Goal: Task Accomplishment & Management: Use online tool/utility

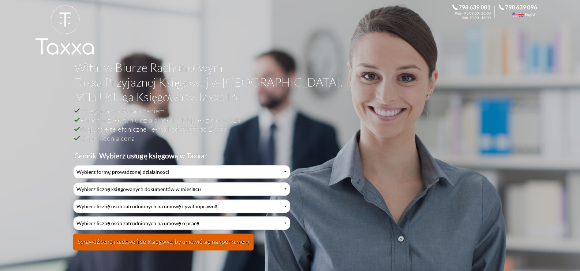
select select "3"
click at [73, 165] on select "Wybierz formę prowadzonej działalności Działalność jednoosobowa Działalność jed…" at bounding box center [181, 172] width 217 height 14
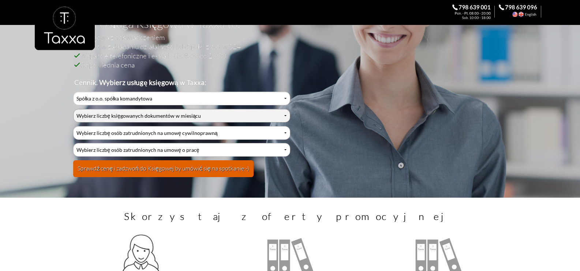
click at [163, 115] on select "Wybierz liczbę księgowanych dokumentów w miesiącu 0-1 2-3 4-5 6-10 11-20 21-30 …" at bounding box center [181, 116] width 217 height 14
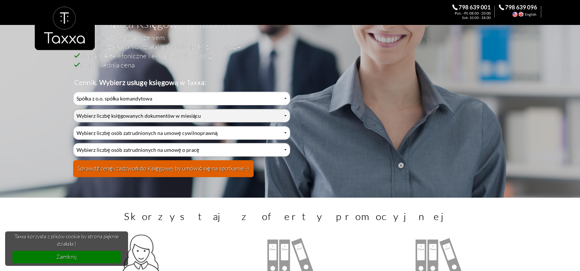
scroll to position [73, 0]
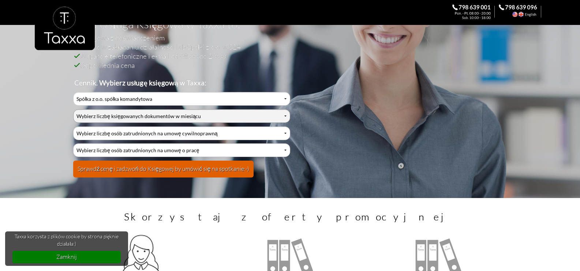
select select "4"
click at [73, 109] on select "Wybierz liczbę księgowanych dokumentów w miesiącu 0-1 2-3 4-5 6-10 11-20 21-30 …" at bounding box center [181, 116] width 217 height 14
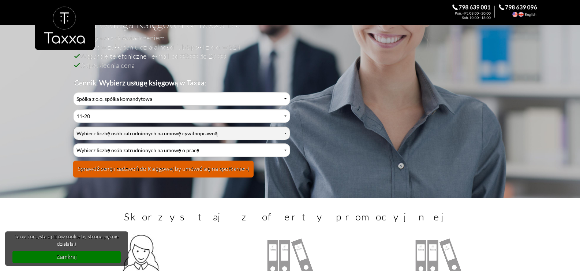
click at [135, 128] on select "Wybierz liczbę osób zatrudnionych na umowę cywilnoprawną 0 1 2 3 4 5 6 7 8 9 10…" at bounding box center [181, 133] width 217 height 14
select select "0"
click at [73, 126] on select "Wybierz liczbę osób zatrudnionych na umowę cywilnoprawną 0 1 2 3 4 5 6 7 8 9 10…" at bounding box center [181, 133] width 217 height 14
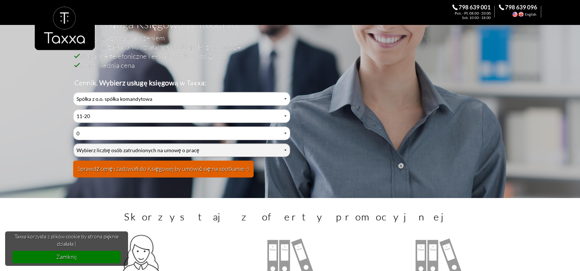
click at [100, 150] on select "Wybierz liczbę osób zatrudnionych na umowę o pracę 0 1 2 3 4 5 6 7 8 9 10 11 12…" at bounding box center [181, 150] width 217 height 14
select select "0"
click at [73, 143] on select "Wybierz liczbę osób zatrudnionych na umowę o pracę 0 1 2 3 4 5 6 7 8 9 10 11 12…" at bounding box center [181, 150] width 217 height 14
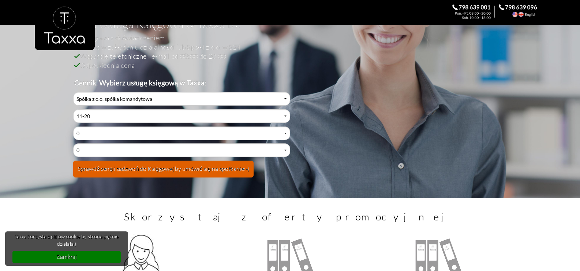
click at [158, 169] on button "Sprawdź cenę i zadzwoń do Księgowej by umówić się na spotkanie:-)" at bounding box center [163, 168] width 180 height 17
